Goal: Book appointment/travel/reservation

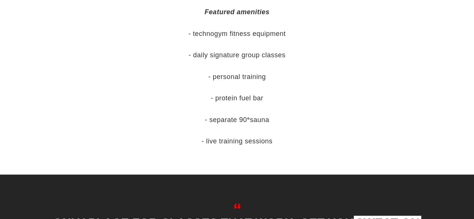
scroll to position [353, 0]
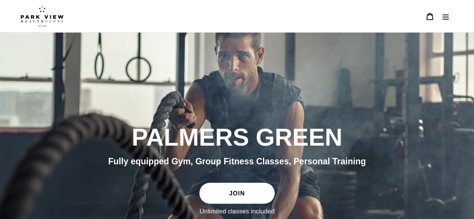
click at [446, 12] on button "Menu" at bounding box center [446, 16] width 16 height 16
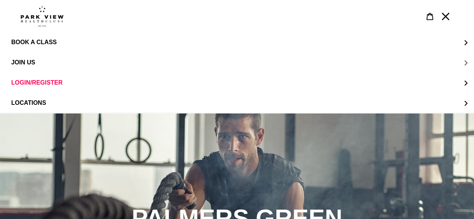
click at [19, 66] on span "JOIN US" at bounding box center [23, 62] width 24 height 7
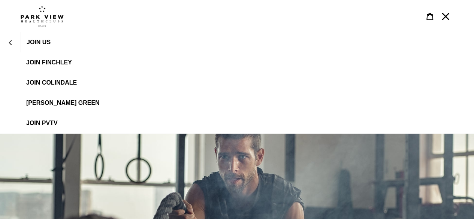
click at [87, 110] on link "[PERSON_NAME] Green" at bounding box center [237, 103] width 474 height 20
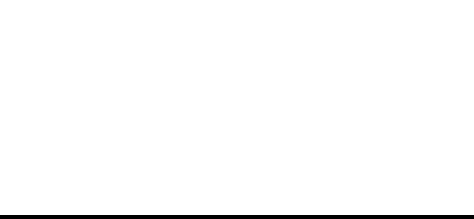
scroll to position [977, 0]
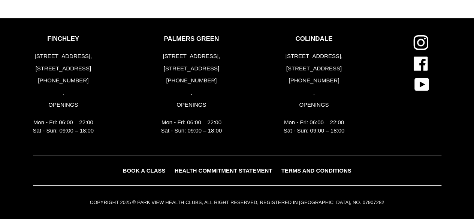
click at [151, 166] on link "BOOK A CLASS" at bounding box center [144, 171] width 50 height 11
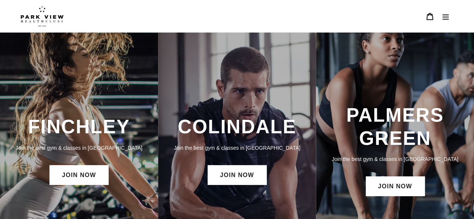
click at [443, 16] on icon "Menu" at bounding box center [445, 16] width 7 height 7
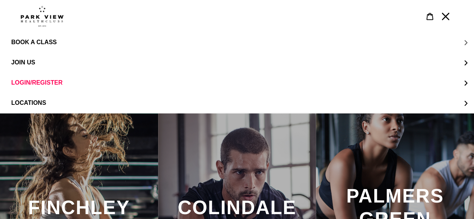
click at [474, 40] on button "BOOK A CLASS" at bounding box center [237, 42] width 474 height 20
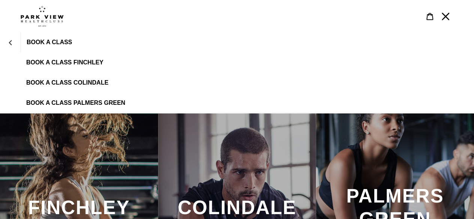
click at [83, 96] on link "BOOK A CLASS PALMERS GREEN" at bounding box center [237, 103] width 474 height 20
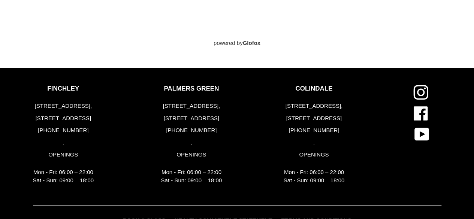
scroll to position [875, 0]
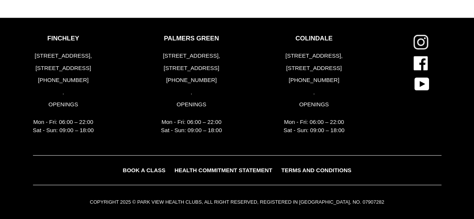
click at [419, 39] on icon at bounding box center [421, 42] width 15 height 15
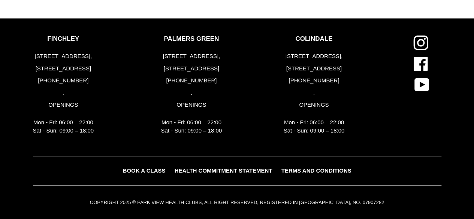
scroll to position [477, 0]
click at [411, 58] on link "Facebook" at bounding box center [421, 63] width 30 height 15
